Goal: Task Accomplishment & Management: Manage account settings

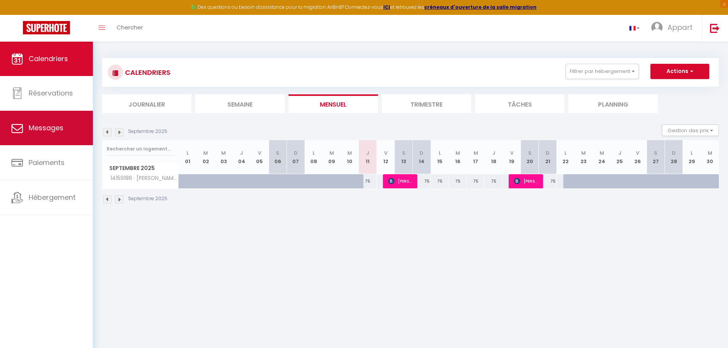
click at [45, 127] on span "Messages" at bounding box center [46, 128] width 35 height 10
select select "message"
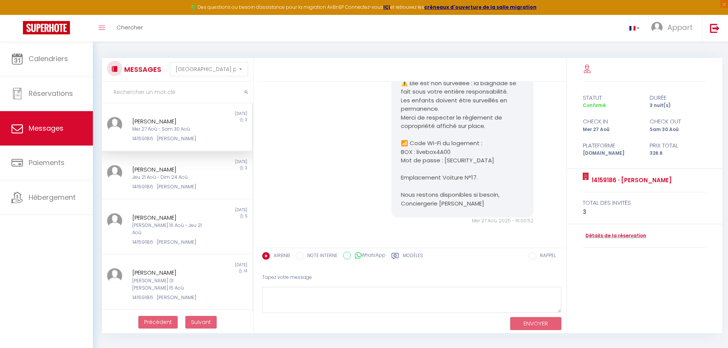
scroll to position [2201, 0]
click at [193, 121] on div "[PERSON_NAME]" at bounding box center [171, 121] width 78 height 9
click at [196, 124] on div "[PERSON_NAME]" at bounding box center [171, 121] width 78 height 9
click at [194, 126] on div "[PERSON_NAME] Mer 27 Aoû - [PERSON_NAME] 30 Aoû 14159186 · [PERSON_NAME]" at bounding box center [170, 130] width 87 height 26
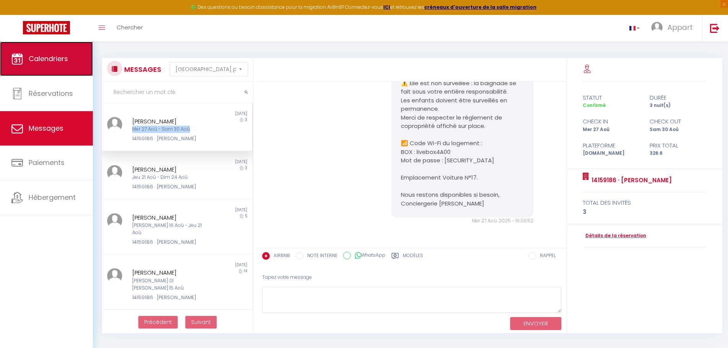
click at [50, 61] on span "Calendriers" at bounding box center [48, 59] width 39 height 10
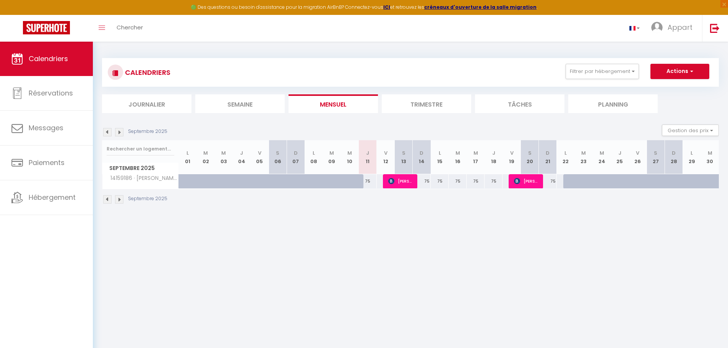
click at [109, 131] on img at bounding box center [107, 132] width 8 height 8
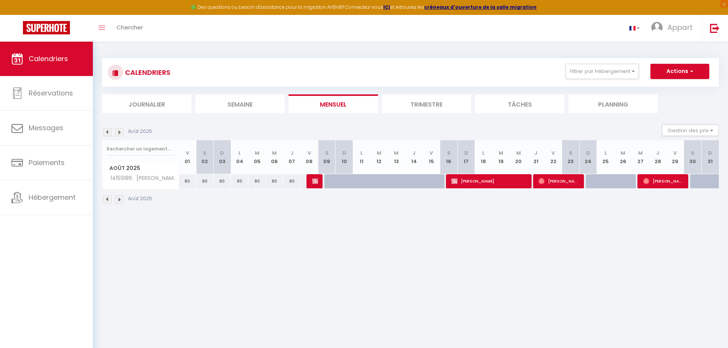
click at [122, 132] on img at bounding box center [119, 132] width 8 height 8
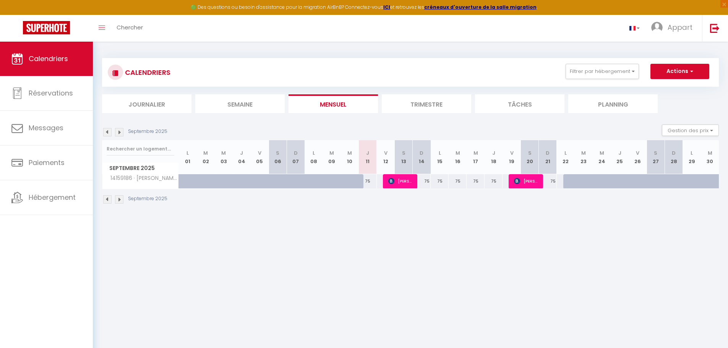
click at [122, 132] on img at bounding box center [119, 132] width 8 height 8
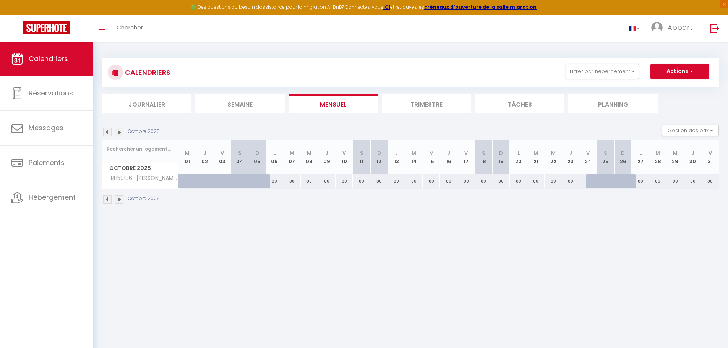
click at [122, 132] on img at bounding box center [119, 132] width 8 height 8
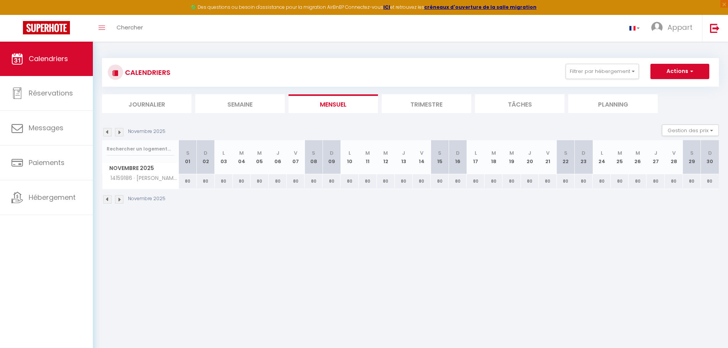
click at [122, 132] on img at bounding box center [119, 132] width 8 height 8
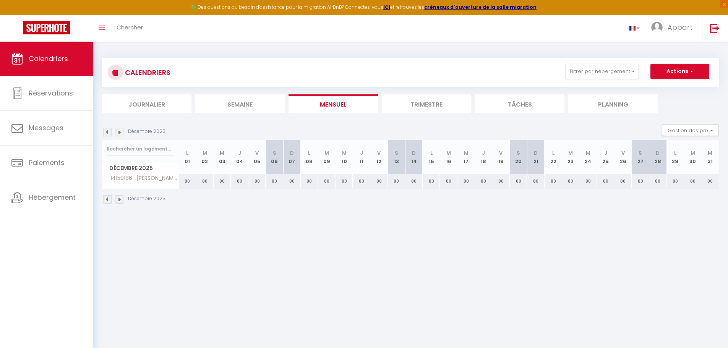
click at [122, 132] on img at bounding box center [119, 132] width 8 height 8
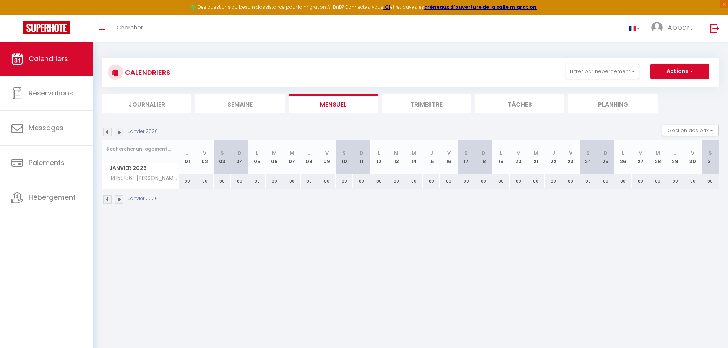
click at [122, 131] on img at bounding box center [119, 132] width 8 height 8
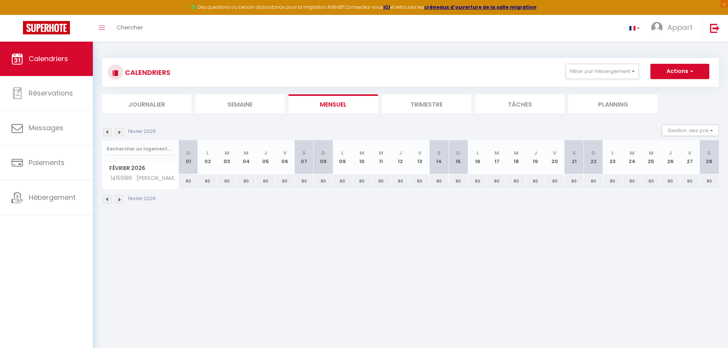
click at [122, 131] on img at bounding box center [119, 132] width 8 height 8
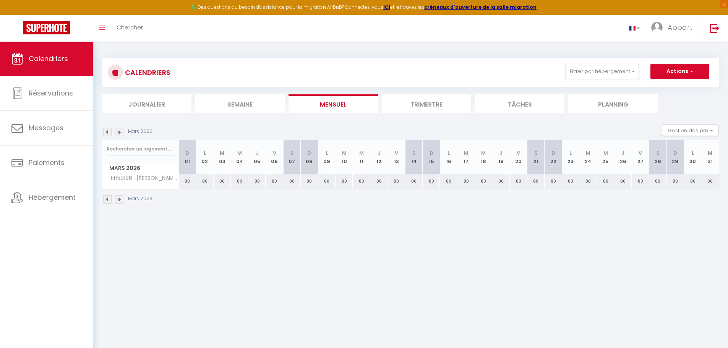
click at [122, 131] on img at bounding box center [119, 132] width 8 height 8
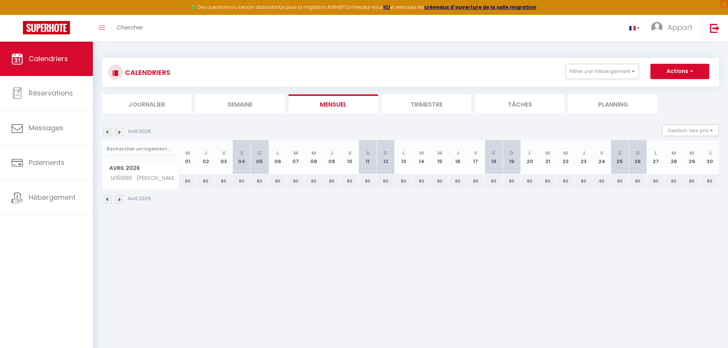
click at [122, 131] on img at bounding box center [119, 132] width 8 height 8
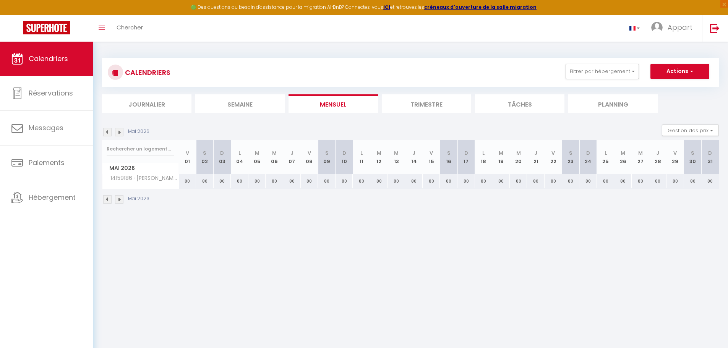
click at [122, 131] on img at bounding box center [119, 132] width 8 height 8
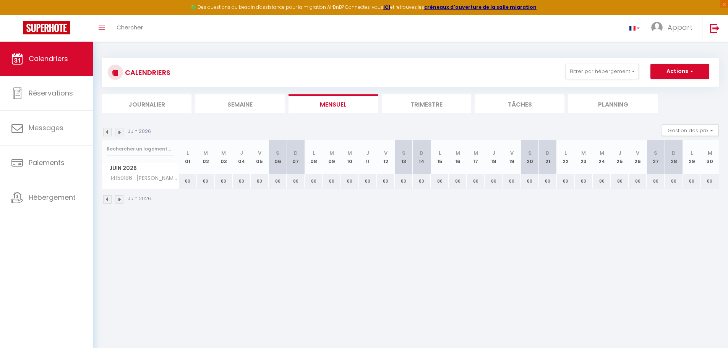
click at [122, 131] on img at bounding box center [119, 132] width 8 height 8
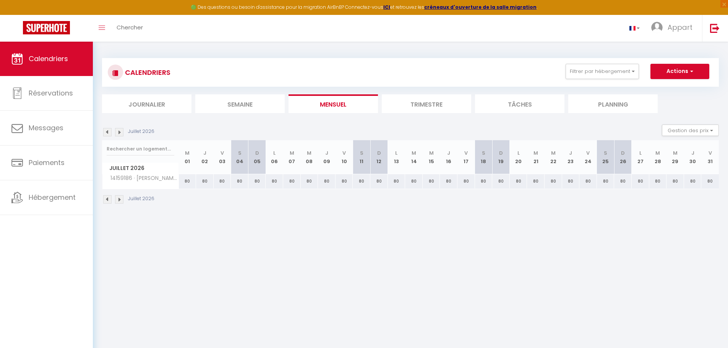
click at [122, 131] on img at bounding box center [119, 132] width 8 height 8
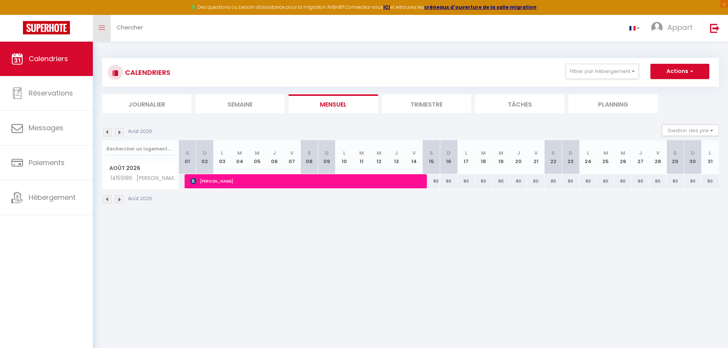
click at [101, 29] on icon "Toggle menubar" at bounding box center [102, 28] width 6 height 5
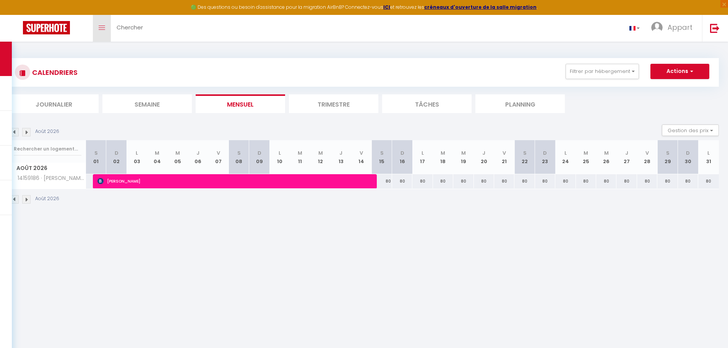
click at [101, 29] on icon "Toggle menubar" at bounding box center [102, 28] width 6 height 5
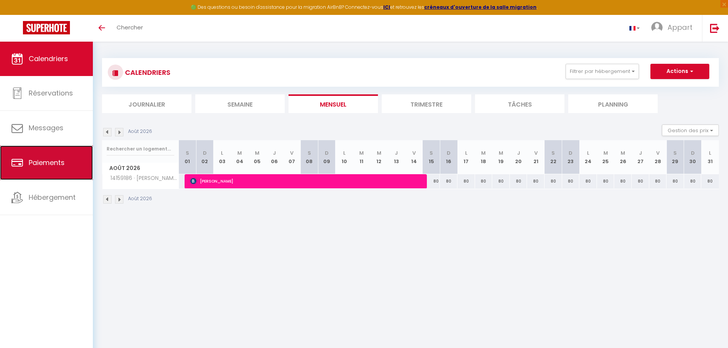
click at [52, 160] on span "Paiements" at bounding box center [47, 163] width 36 height 10
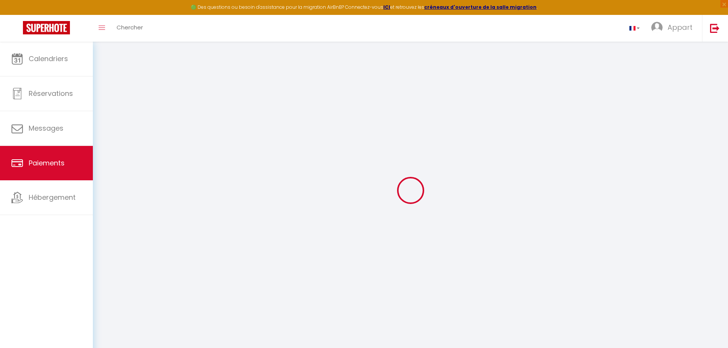
select select "2"
select select "0"
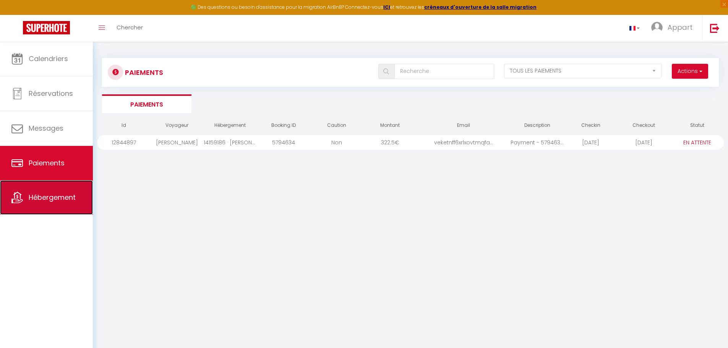
click at [39, 200] on span "Hébergement" at bounding box center [52, 197] width 47 height 10
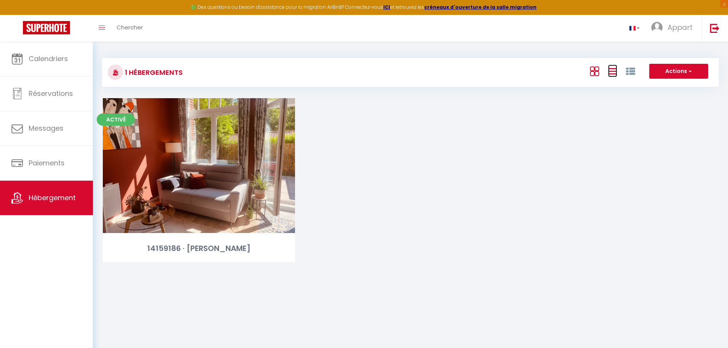
click at [613, 70] on icon at bounding box center [612, 71] width 9 height 10
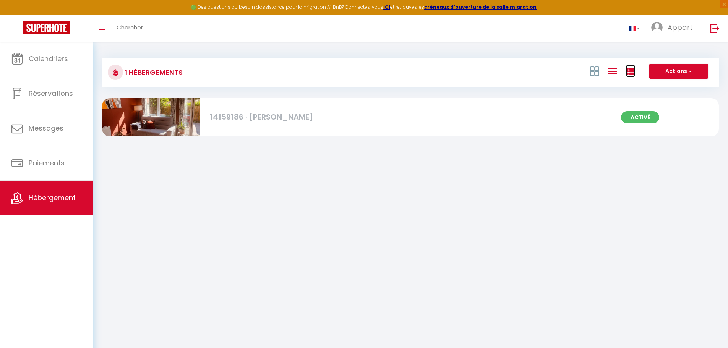
click at [633, 69] on icon at bounding box center [630, 71] width 9 height 9
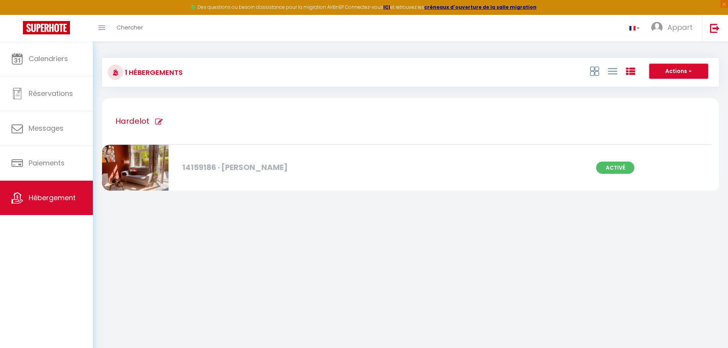
click at [690, 68] on span "button" at bounding box center [689, 71] width 5 height 8
click at [100, 27] on span at bounding box center [102, 27] width 6 height 1
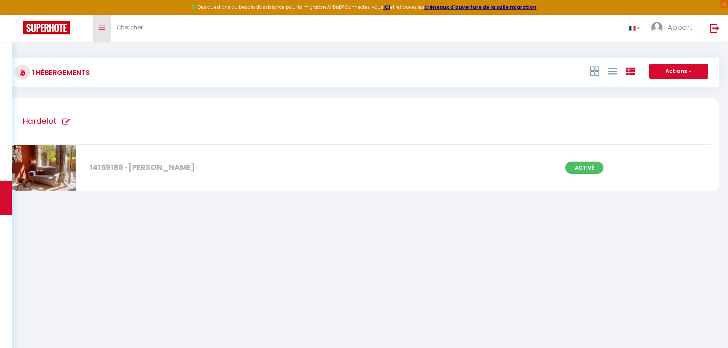
click at [100, 27] on span at bounding box center [102, 27] width 6 height 1
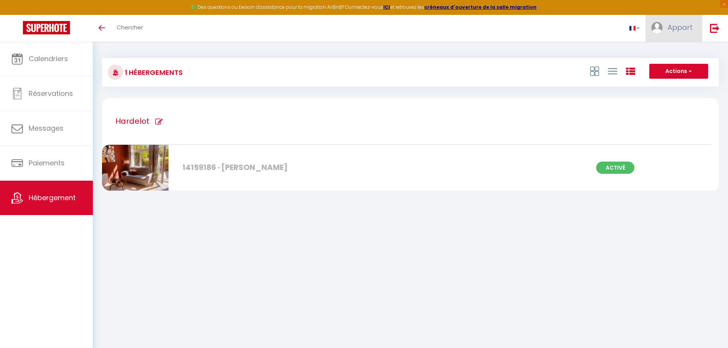
click at [686, 30] on span "Appart" at bounding box center [679, 28] width 25 height 10
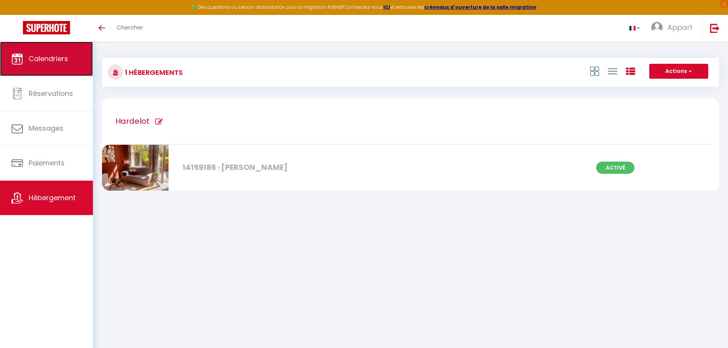
click at [41, 56] on span "Calendriers" at bounding box center [48, 59] width 39 height 10
